Goal: Find specific page/section: Find specific page/section

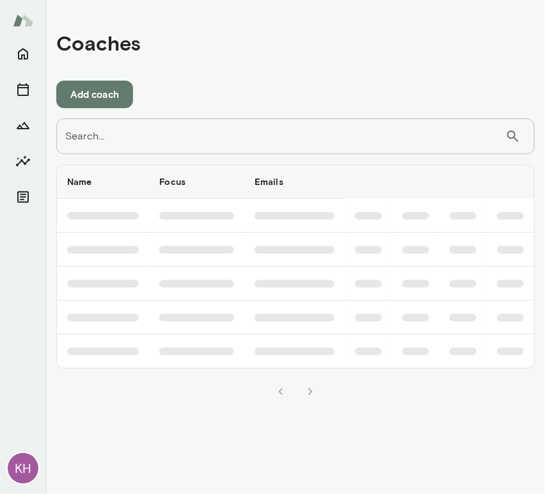
click at [187, 136] on input "Search..." at bounding box center [280, 136] width 449 height 36
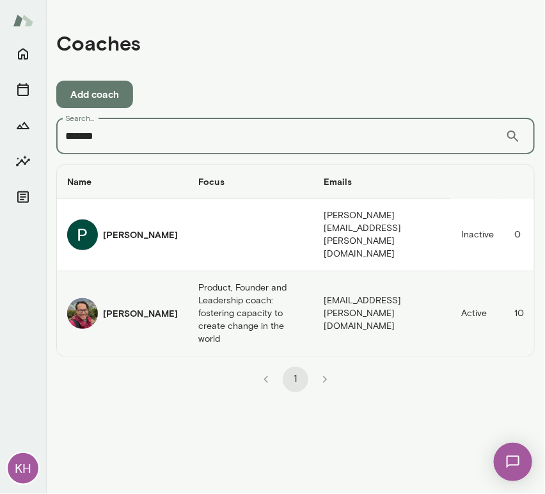
type input "*******"
click at [90, 298] on img "coaches table" at bounding box center [82, 313] width 31 height 31
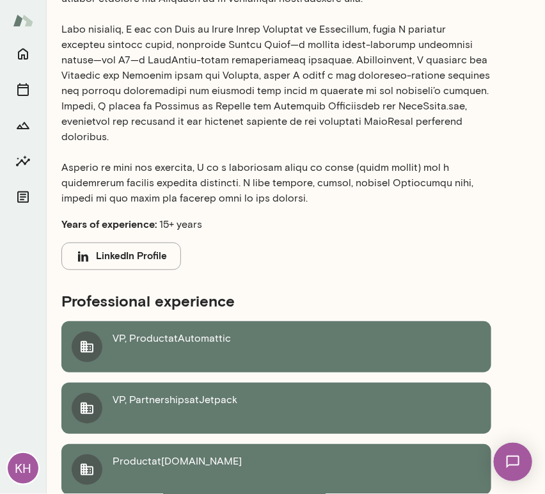
scroll to position [1071, 0]
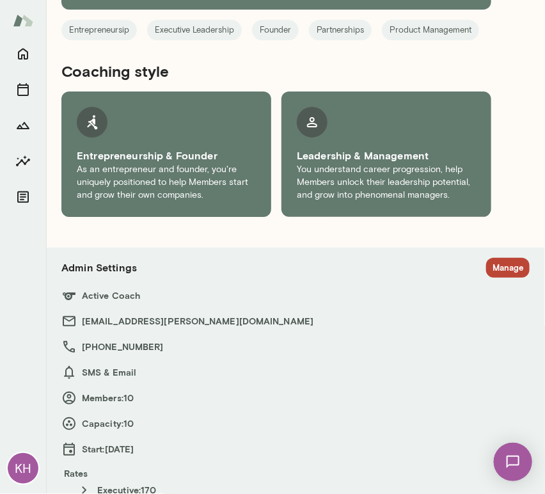
click at [494, 258] on section "Admin Settings Manage Active Coach patrickdonohue@mento.co +1 (650) 269-9196 SM…" at bounding box center [295, 387] width 468 height 258
click at [491, 258] on button "Manage" at bounding box center [507, 268] width 43 height 20
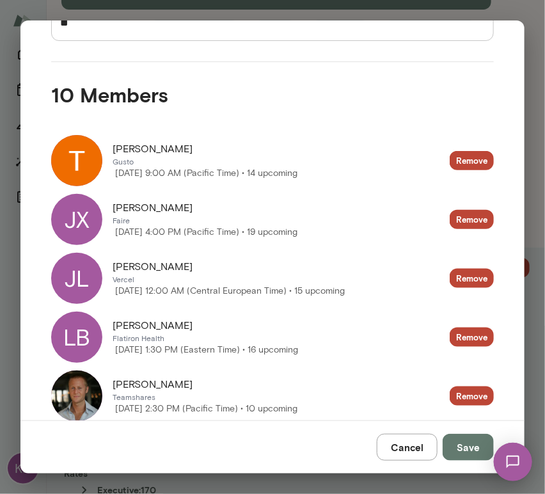
scroll to position [230, 0]
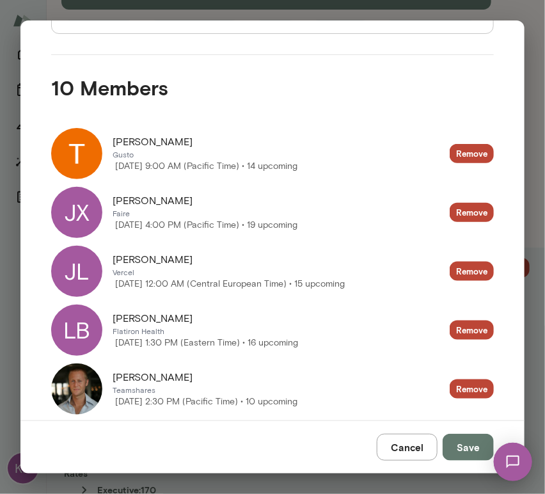
drag, startPoint x: 155, startPoint y: 200, endPoint x: 107, endPoint y: 201, distance: 48.6
click at [107, 201] on div "JX Jason Xu Faire Thursday, September 4 4:00 PM (Pacific Time) • 19 upcoming" at bounding box center [174, 212] width 246 height 51
copy div "Friday, September 19 9:00 AM (Pacific Time) • 14 upcoming Remove JX Jason Xu"
drag, startPoint x: 166, startPoint y: 261, endPoint x: 109, endPoint y: 259, distance: 57.0
click at [109, 259] on div "JL Jimmy Lai Vercel Tuesday, September 16 12:00 AM (Central European Time) • 15…" at bounding box center [197, 270] width 293 height 51
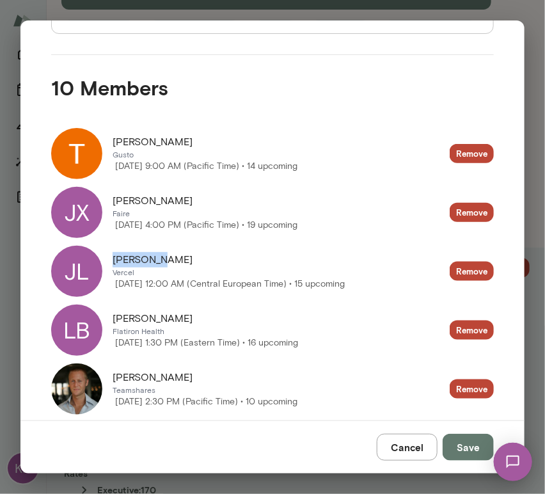
copy span "Jimmy Lai"
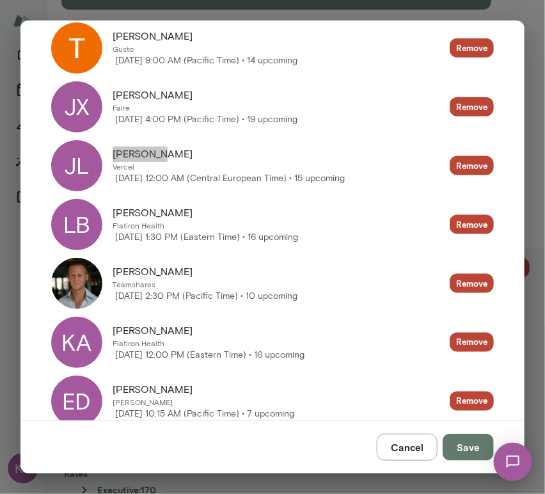
scroll to position [338, 0]
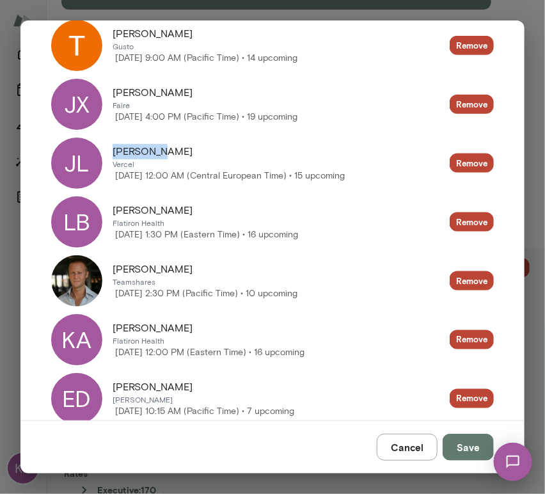
drag, startPoint x: 183, startPoint y: 210, endPoint x: 103, endPoint y: 209, distance: 80.6
click at [103, 209] on div "LB Larry Bellomo Flatiron Health Friday, September 12 1:30 PM (Eastern Time) • …" at bounding box center [174, 221] width 247 height 51
copy div "Tuesday, September 16 12:00 AM (Central European Time) • 15 upcoming Remove LB …"
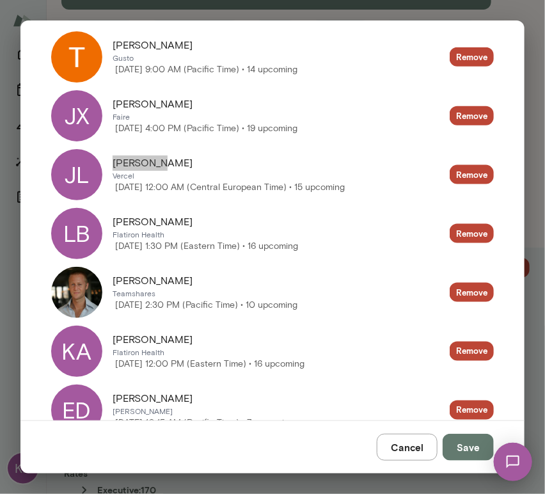
scroll to position [330, 0]
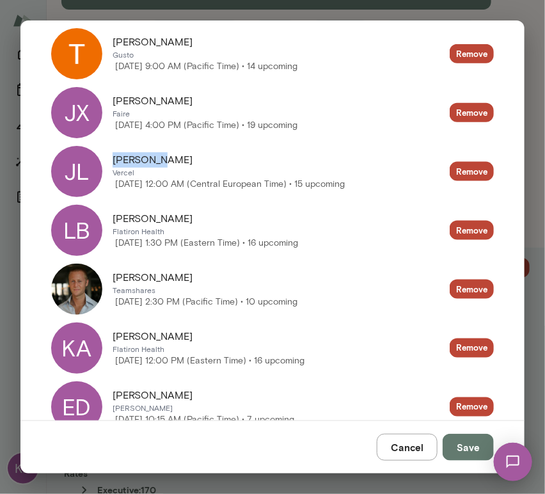
drag, startPoint x: 189, startPoint y: 275, endPoint x: 111, endPoint y: 275, distance: 77.4
click at [111, 275] on div "Ryan Vanderbilt Teamshares Thursday, September 11 2:30 PM (Pacific Time) • 10 u…" at bounding box center [174, 288] width 246 height 51
copy span "Ryan Vanderbilt"
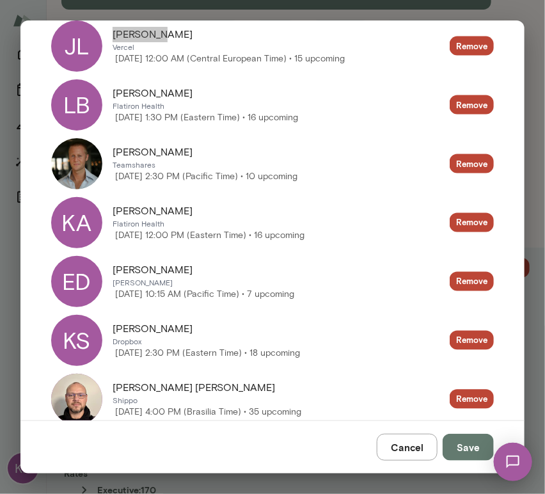
scroll to position [456, 0]
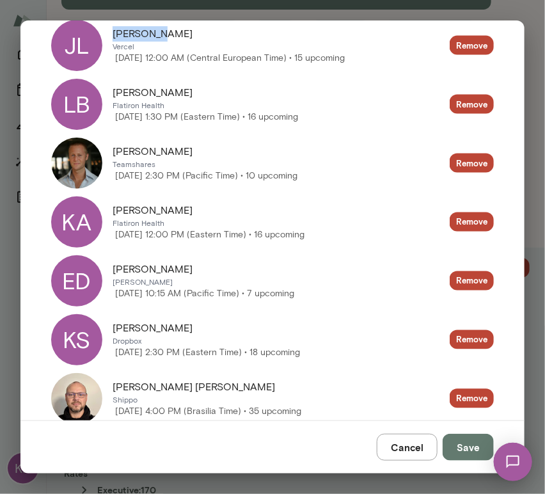
drag, startPoint x: 169, startPoint y: 211, endPoint x: 97, endPoint y: 208, distance: 72.9
click at [97, 208] on div "KA Kassim Alani Flatiron Health Friday, September 12 12:00 PM (Eastern Time) • …" at bounding box center [177, 221] width 253 height 51
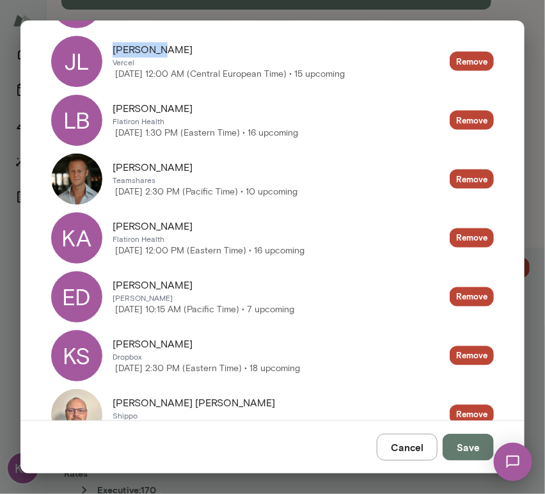
scroll to position [425, 0]
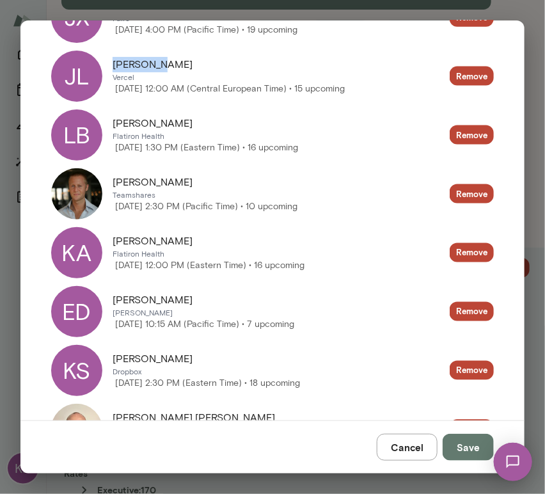
drag, startPoint x: 184, startPoint y: 183, endPoint x: 92, endPoint y: 183, distance: 92.1
click at [92, 183] on div "Ryan Vanderbilt Teamshares Thursday, September 11 2:30 PM (Pacific Time) • 10 u…" at bounding box center [174, 193] width 246 height 51
copy div "Friday, September 12 1:30 PM (Eastern Time) • 16 upcoming Remove Ryan Vanderbilt"
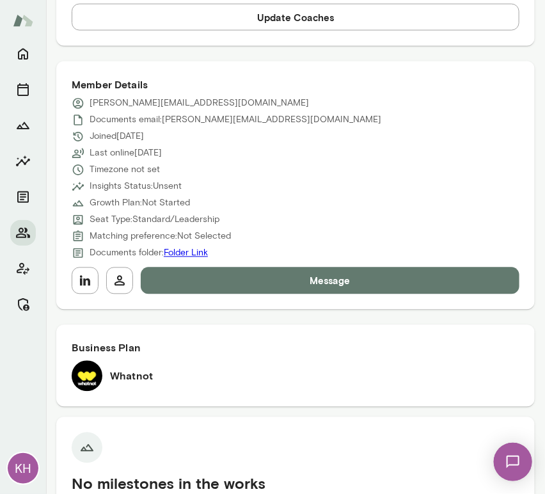
scroll to position [648, 0]
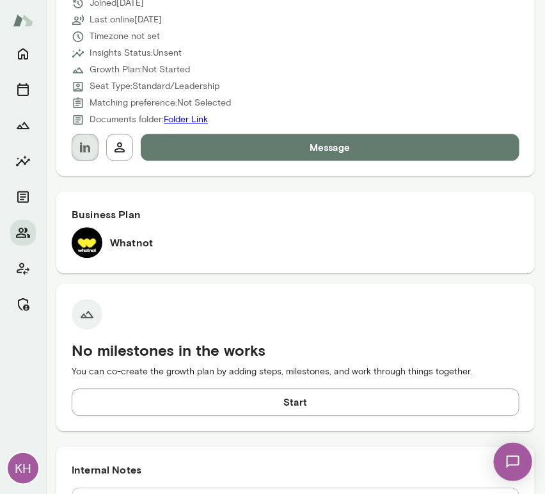
click at [94, 147] on button "button" at bounding box center [85, 147] width 27 height 27
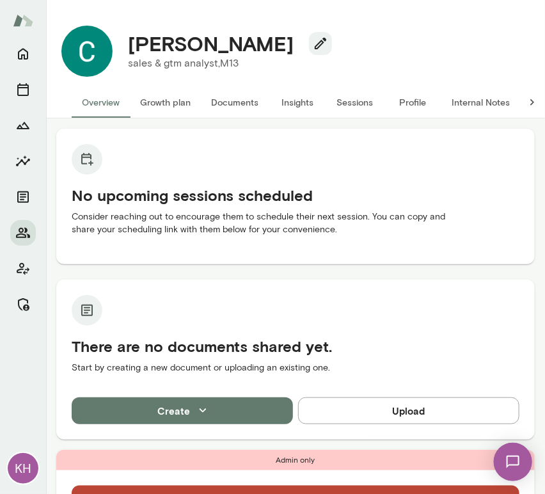
drag, startPoint x: 320, startPoint y: 51, endPoint x: 120, endPoint y: 44, distance: 200.2
click at [120, 44] on div "Cassie Cunningham" at bounding box center [225, 43] width 214 height 24
copy h4 "Cassie Cunningham"
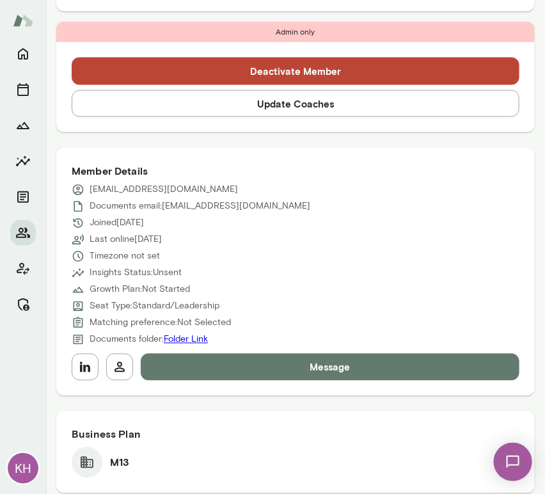
scroll to position [621, 0]
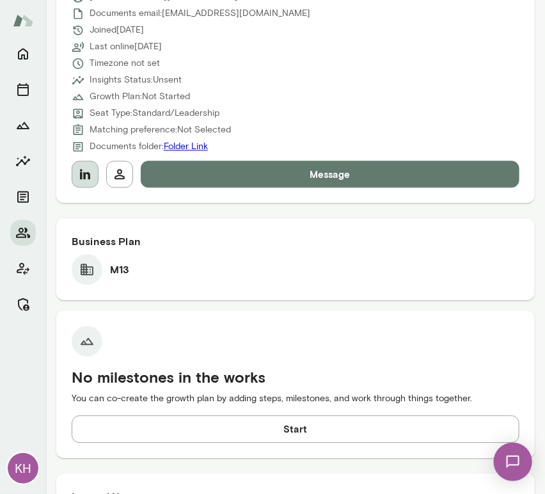
click at [82, 175] on icon "button" at bounding box center [84, 173] width 15 height 15
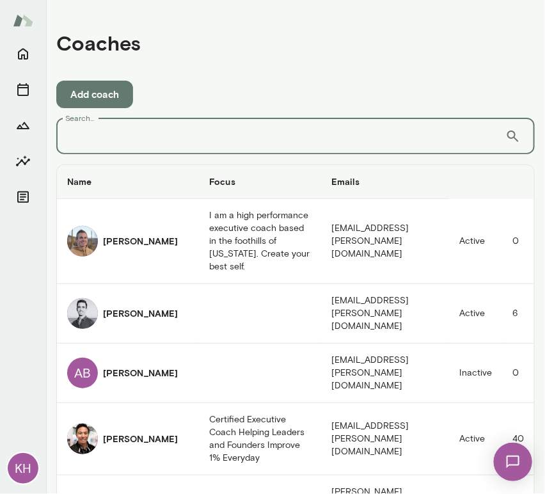
click at [119, 146] on input "Search..." at bounding box center [280, 136] width 449 height 36
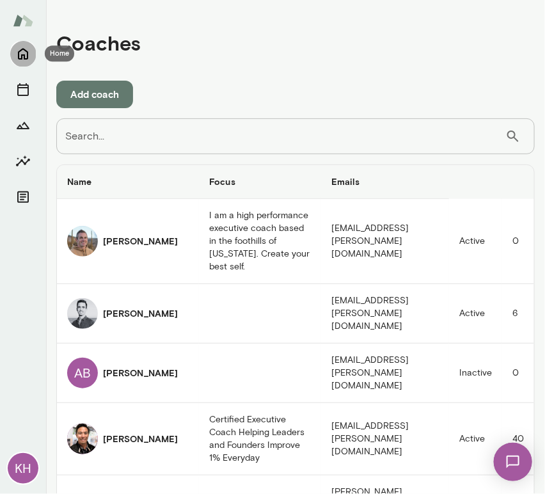
click at [26, 58] on icon "Home" at bounding box center [22, 53] width 15 height 15
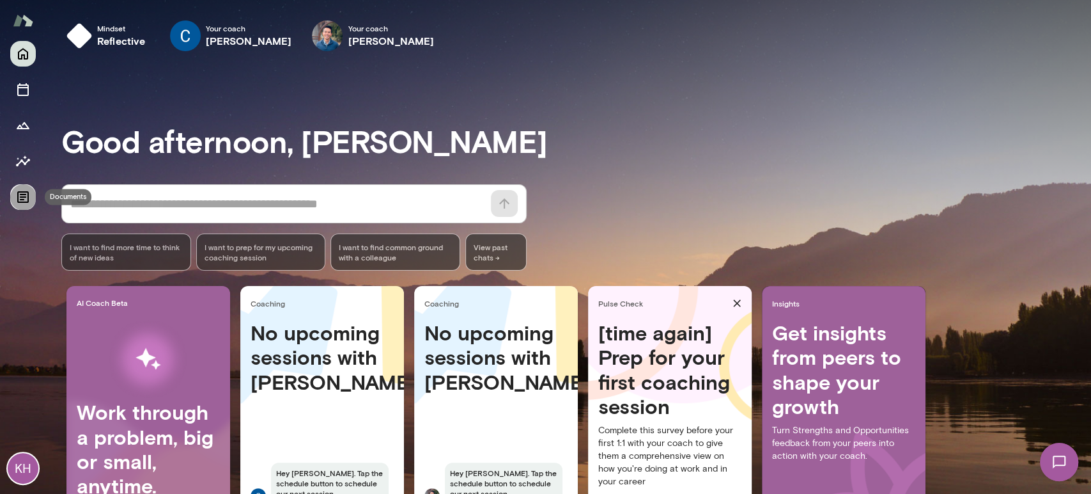
click at [19, 191] on icon "Documents" at bounding box center [22, 196] width 15 height 15
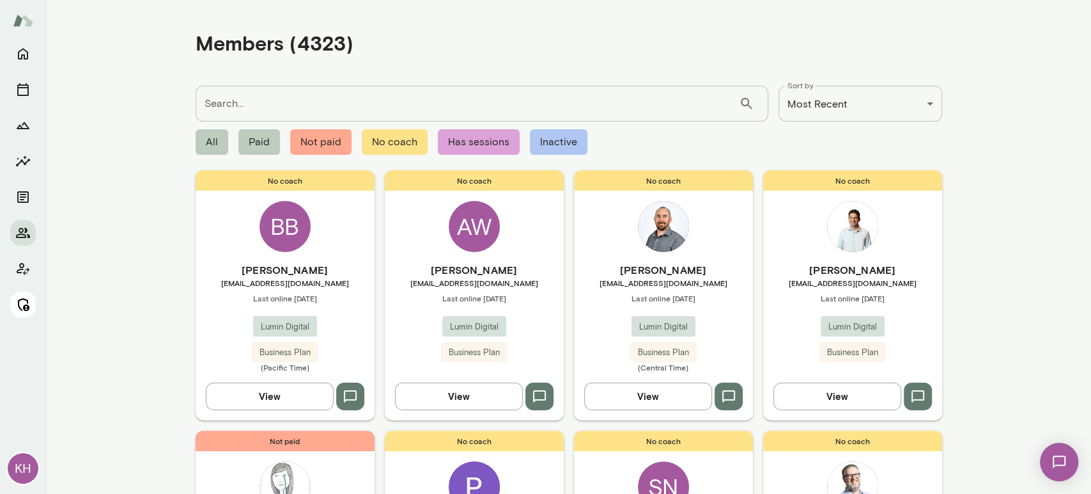
click at [20, 304] on icon "Manage" at bounding box center [22, 304] width 15 height 15
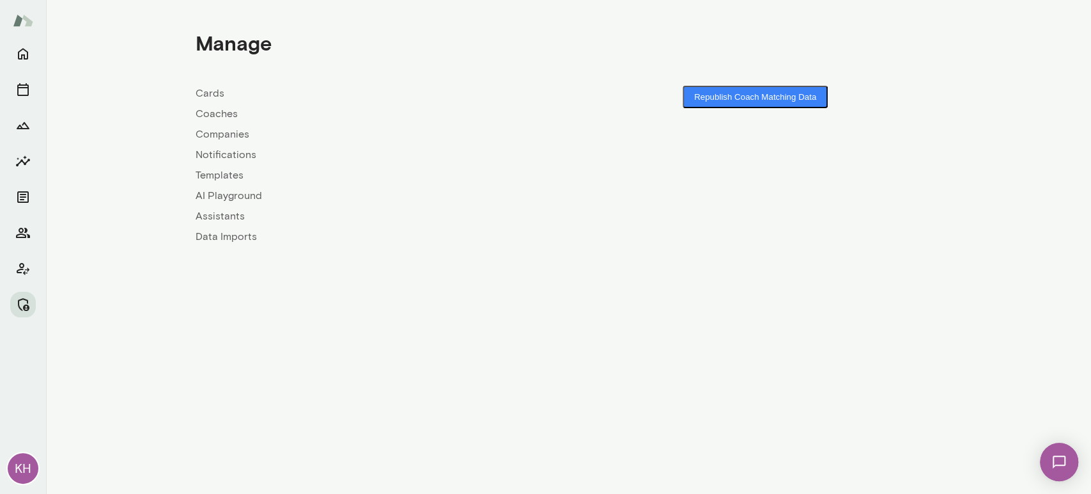
click at [219, 131] on link "Companies" at bounding box center [382, 134] width 373 height 15
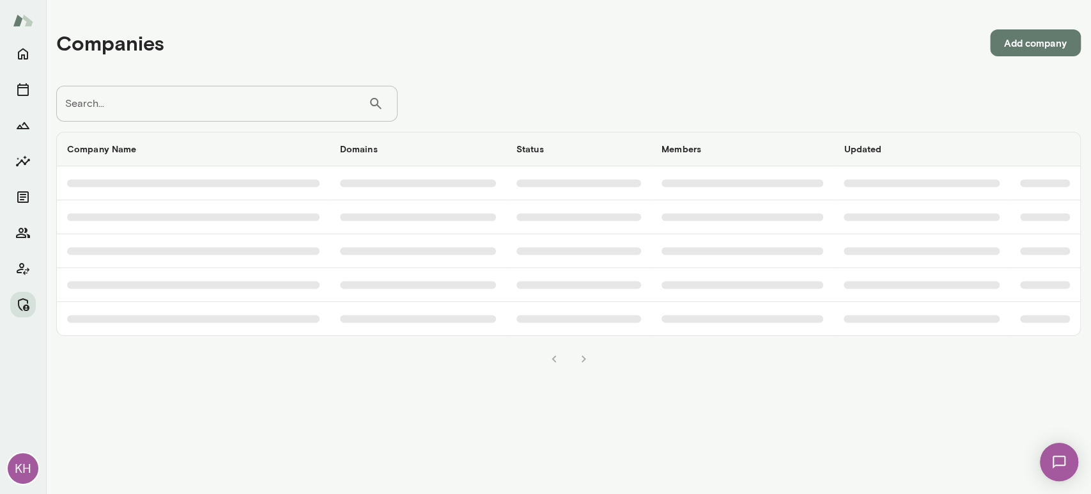
click at [217, 90] on input "Search..." at bounding box center [212, 104] width 312 height 36
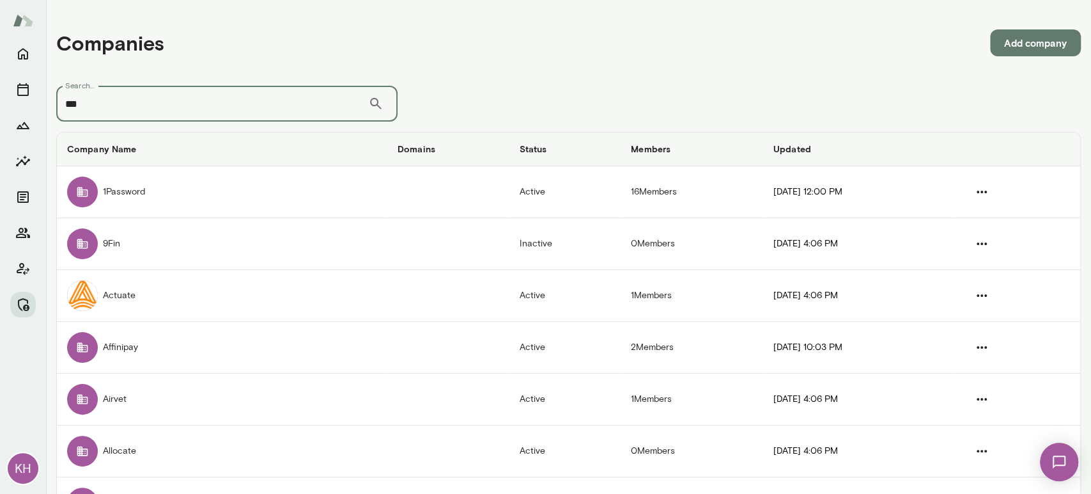
type input "***"
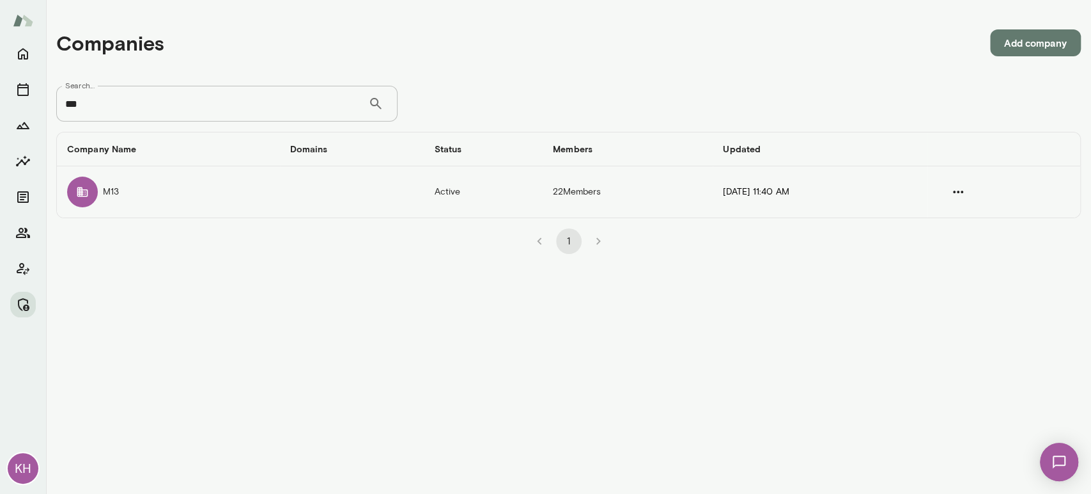
click at [113, 193] on td "M13" at bounding box center [168, 191] width 223 height 51
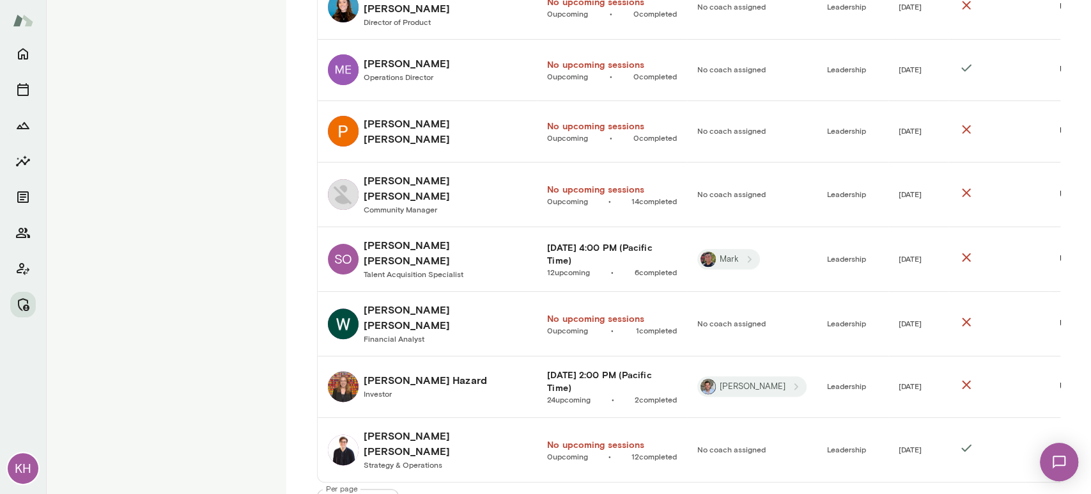
scroll to position [1153, 0]
click at [343, 370] on img "companies table" at bounding box center [343, 385] width 31 height 31
